Goal: Task Accomplishment & Management: Use online tool/utility

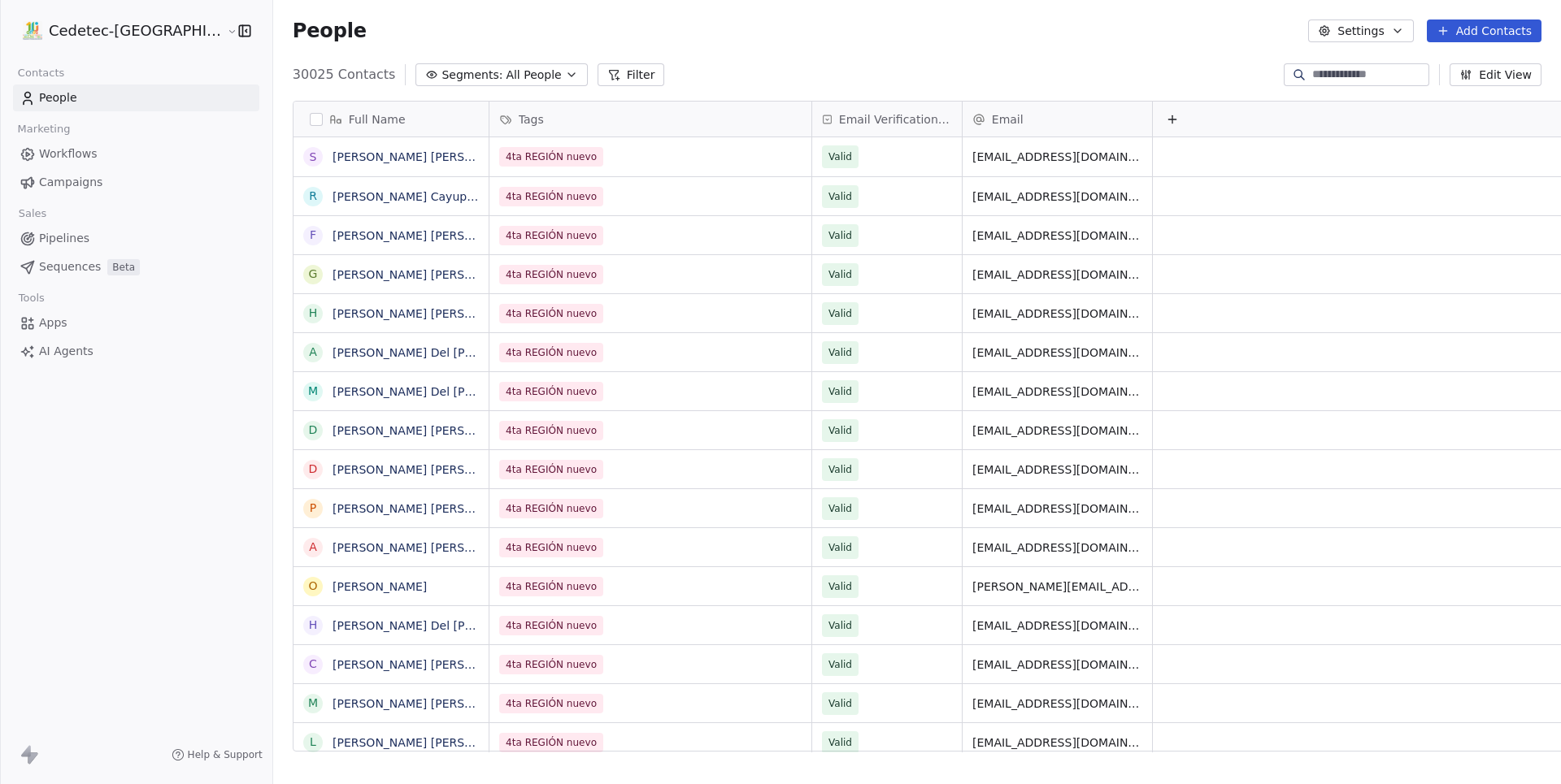
scroll to position [690, 1340]
click at [73, 170] on link "Campaigns" at bounding box center [136, 182] width 246 height 26
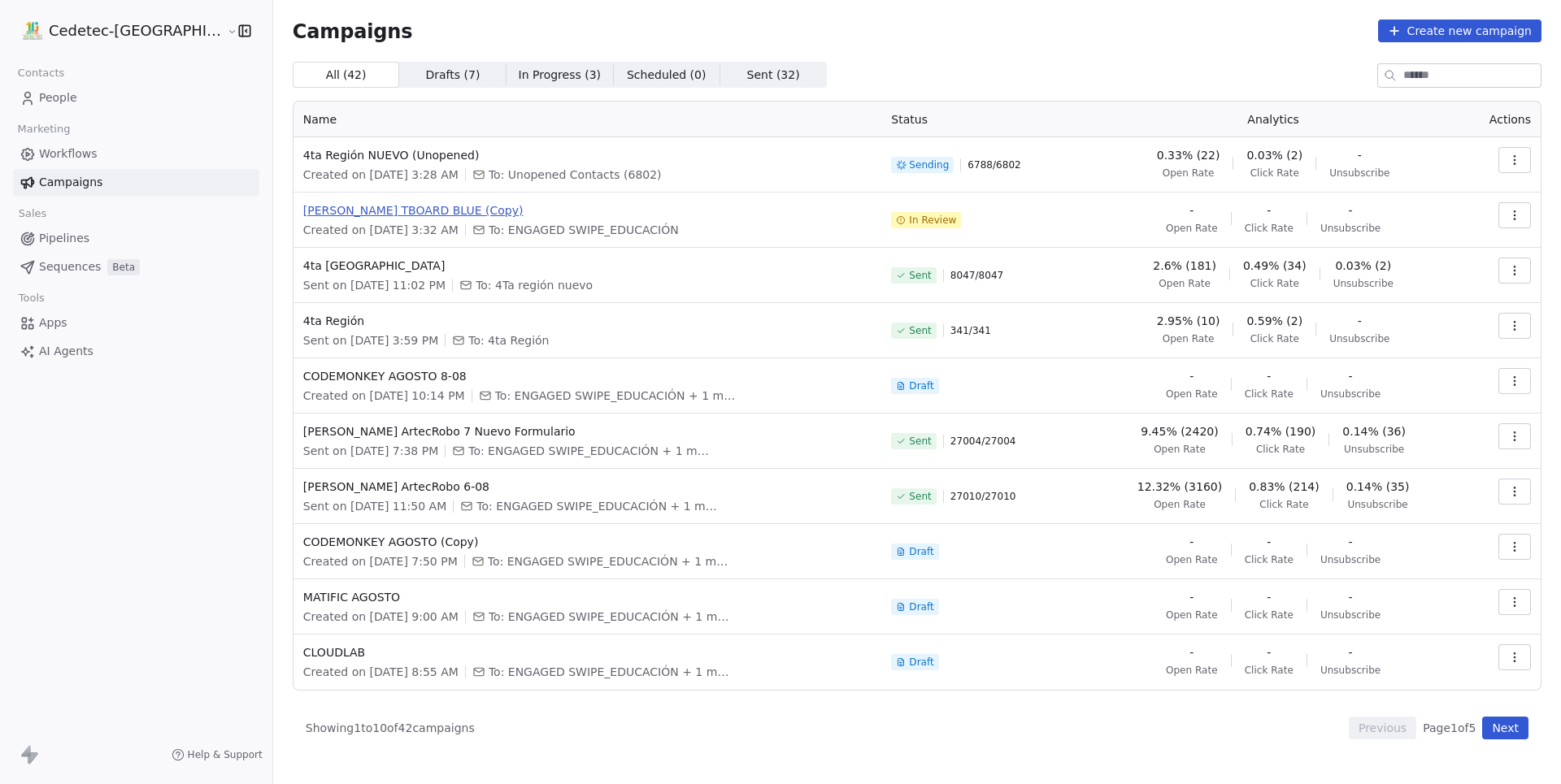
click at [381, 209] on span "[PERSON_NAME] TBOARD BLUE (Copy)" at bounding box center [588, 210] width 569 height 16
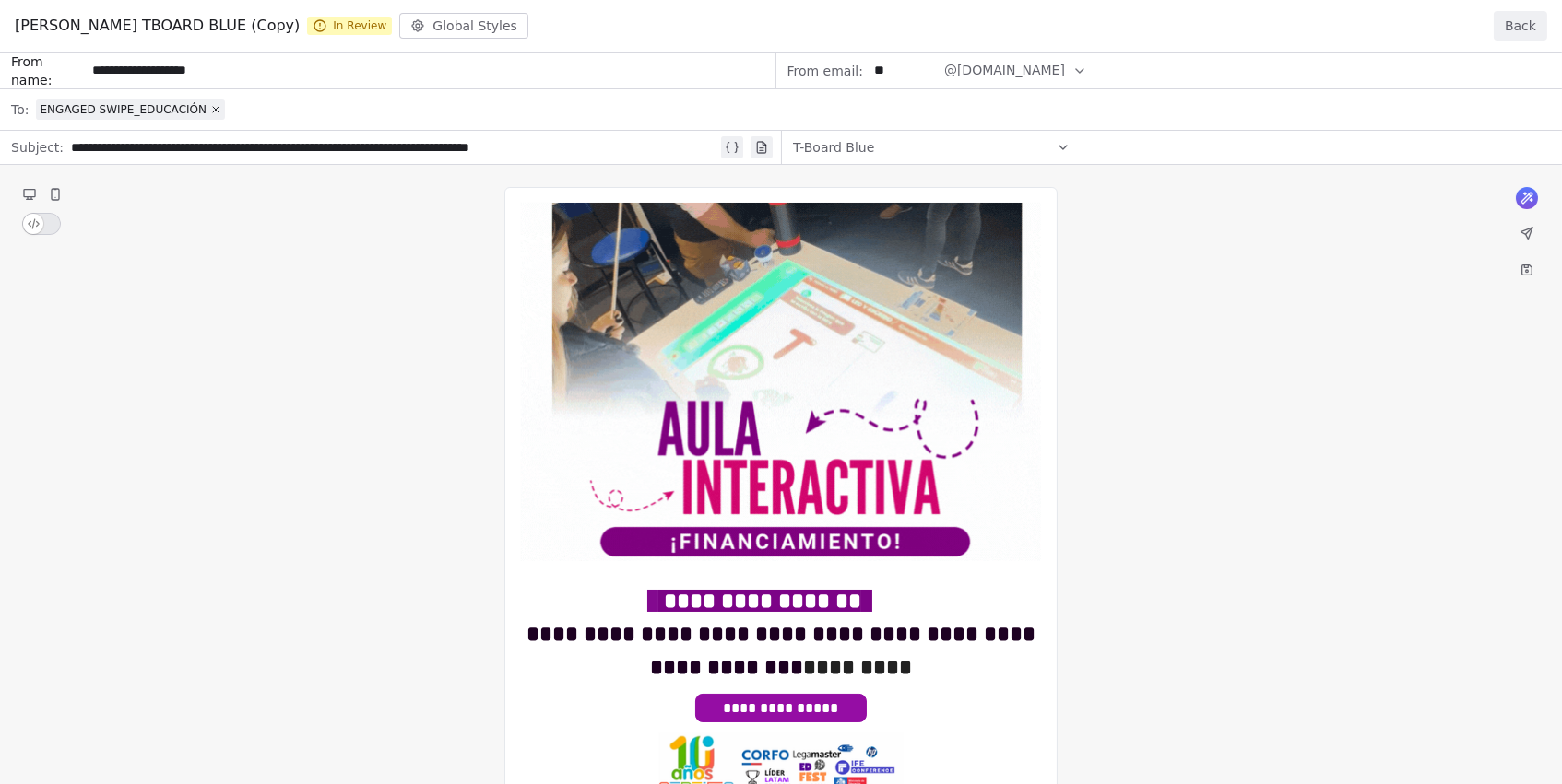
click at [1537, 28] on button "Back" at bounding box center [1521, 26] width 54 height 30
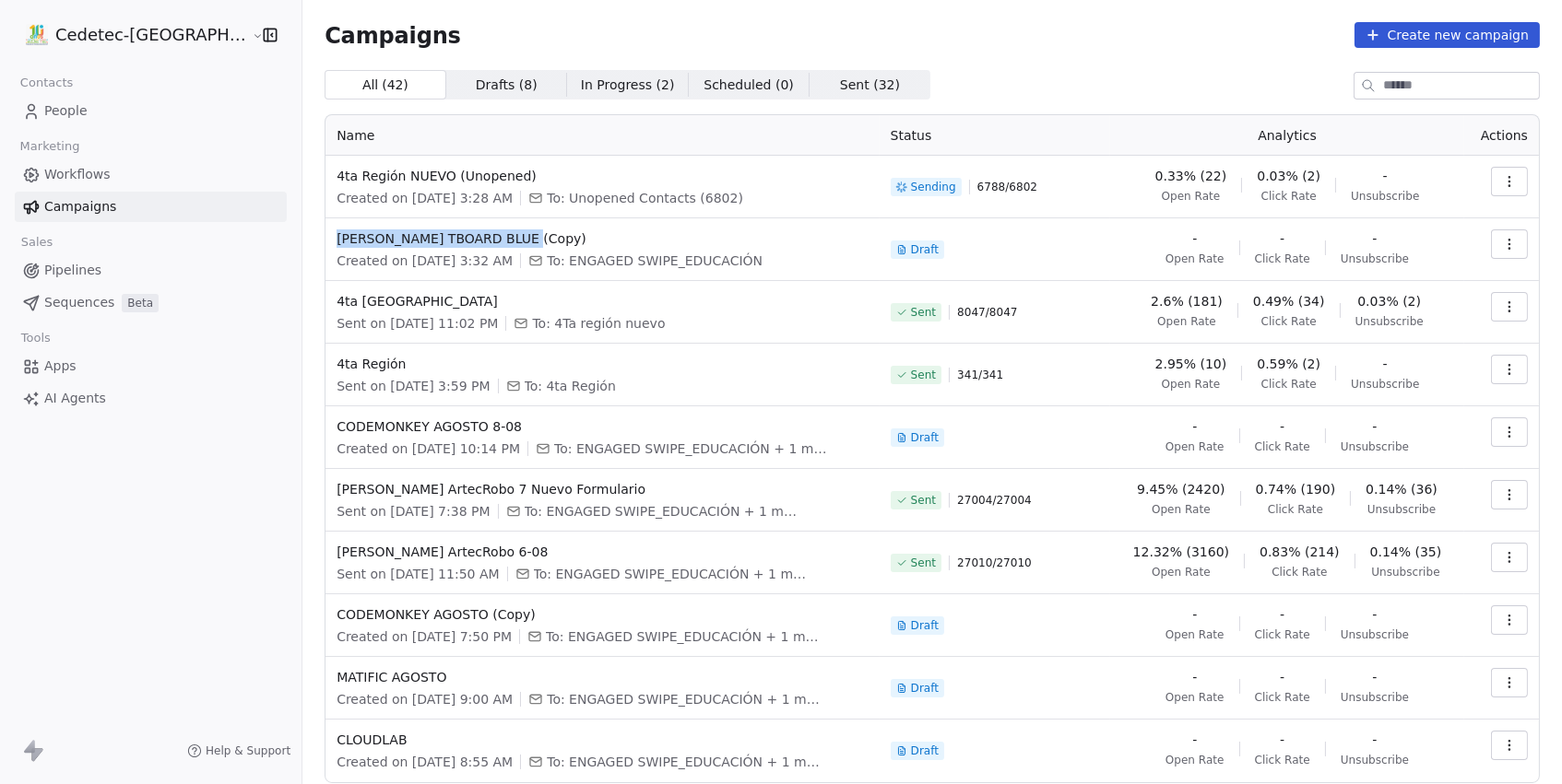
drag, startPoint x: 508, startPoint y: 237, endPoint x: 280, endPoint y: 235, distance: 228.0
click at [325, 235] on td "[PERSON_NAME] TBOARD BLUE (Copy) Created on [DATE] 3:32 AM To: ENGAGED SWIPE_ED…" at bounding box center [602, 249] width 554 height 63
click at [865, 11] on div "Campaigns Create new campaign All ( 42 ) All ( 42 ) Drafts ( 8 ) Drafts ( 8 ) I…" at bounding box center [932, 430] width 1260 height 861
click at [428, 234] on span "[PERSON_NAME] TBOARD BLUE (Copy)" at bounding box center [602, 238] width 532 height 18
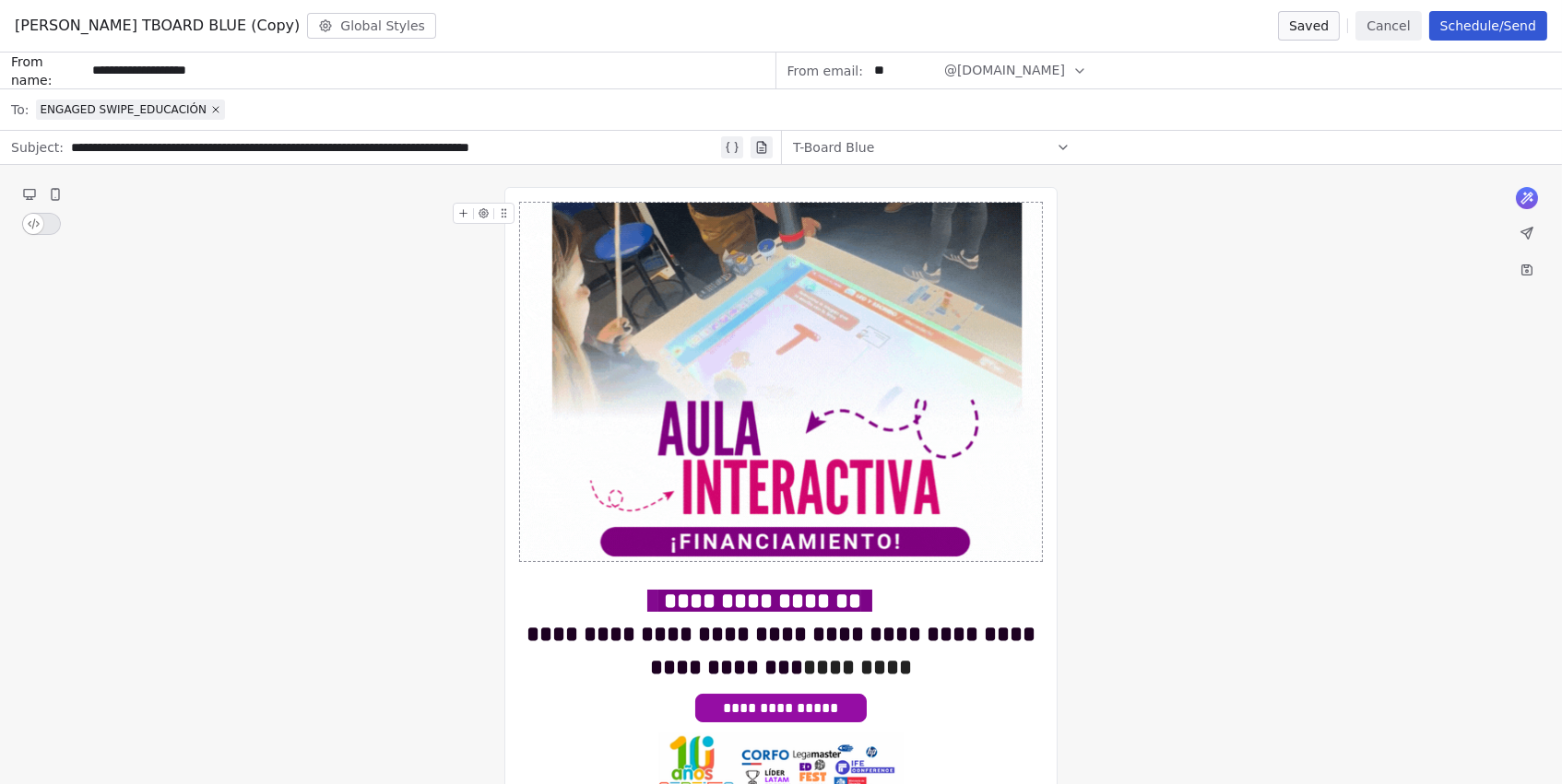
click at [1386, 33] on button "Cancel" at bounding box center [1388, 26] width 66 height 30
